Goal: Information Seeking & Learning: Check status

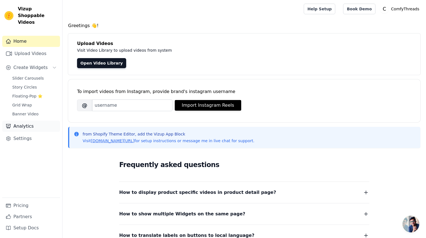
click at [21, 125] on link "Analytics" at bounding box center [31, 126] width 58 height 11
click at [25, 121] on link "Analytics" at bounding box center [31, 126] width 58 height 11
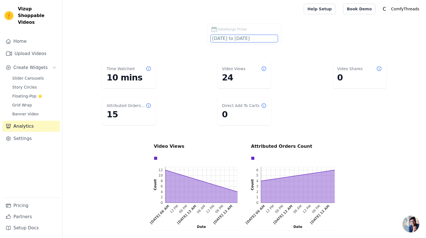
click at [258, 39] on input "[DATE] to [DATE]" at bounding box center [244, 38] width 67 height 7
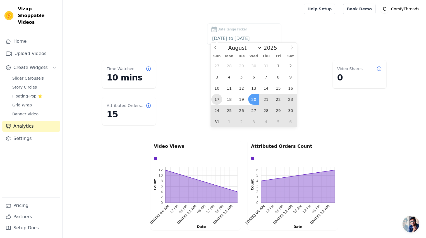
click at [220, 100] on span "17" at bounding box center [217, 99] width 11 height 11
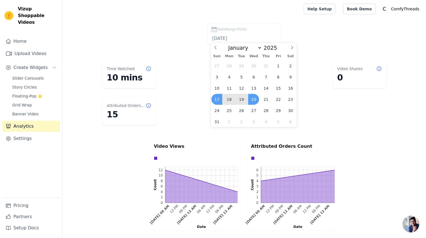
click at [256, 98] on span "20" at bounding box center [253, 99] width 11 height 11
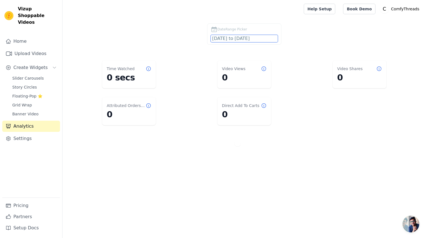
click at [258, 39] on input "[DATE] to [DATE]" at bounding box center [244, 38] width 67 height 7
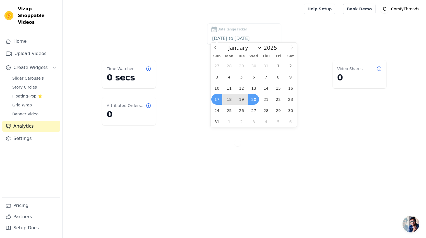
click at [250, 97] on span "20" at bounding box center [253, 99] width 11 height 11
click at [242, 100] on span "19" at bounding box center [241, 99] width 11 height 11
type input "[DATE] to [DATE]"
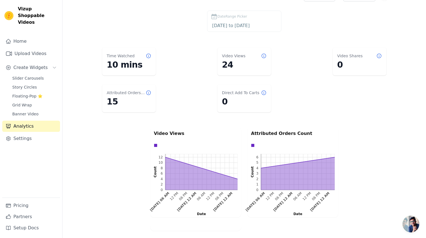
scroll to position [6, 0]
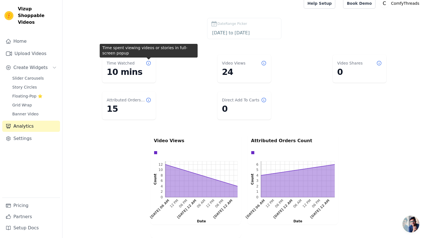
click at [149, 61] on icon at bounding box center [149, 63] width 4 height 4
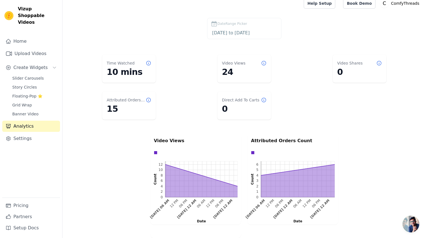
click at [149, 62] on icon at bounding box center [149, 63] width 6 height 6
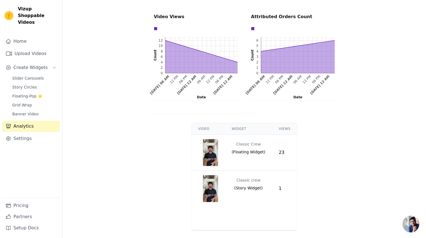
click at [245, 149] on span "( Floating Widget )" at bounding box center [249, 152] width 34 height 6
click at [246, 149] on span "( Floating Widget )" at bounding box center [249, 152] width 34 height 6
click at [247, 149] on span "( Floating Widget )" at bounding box center [249, 152] width 34 height 6
click at [236, 128] on th "Widget" at bounding box center [248, 128] width 47 height 11
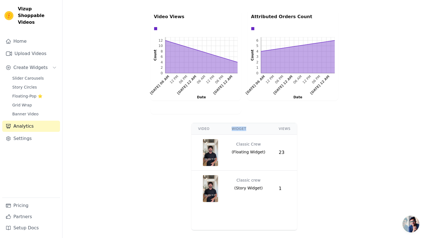
click at [236, 128] on th "Widget" at bounding box center [248, 128] width 47 height 11
click at [249, 127] on th "Widget" at bounding box center [248, 128] width 47 height 11
click at [26, 36] on link "Home" at bounding box center [31, 41] width 58 height 11
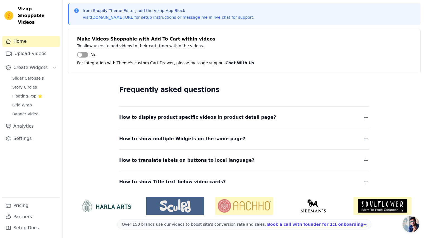
scroll to position [75, 0]
